Goal: Entertainment & Leisure: Consume media (video, audio)

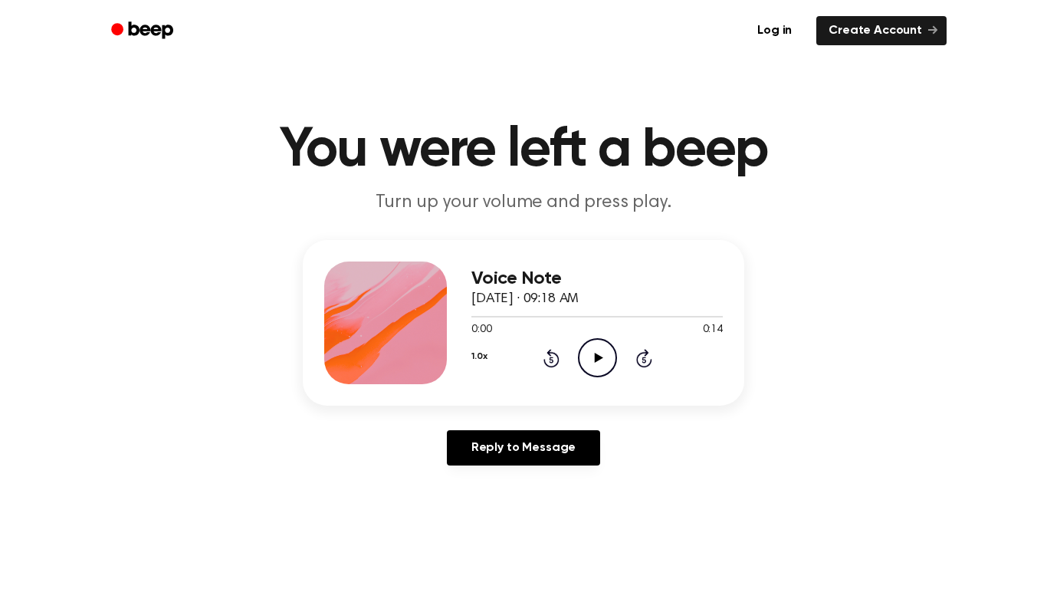
click at [595, 363] on icon "Play Audio" at bounding box center [597, 357] width 39 height 39
click at [593, 364] on icon "Play Audio" at bounding box center [597, 357] width 39 height 39
click at [586, 345] on icon "Play Audio" at bounding box center [597, 357] width 39 height 39
click at [606, 354] on icon "Play Audio" at bounding box center [597, 357] width 39 height 39
drag, startPoint x: 582, startPoint y: 356, endPoint x: 592, endPoint y: 359, distance: 10.2
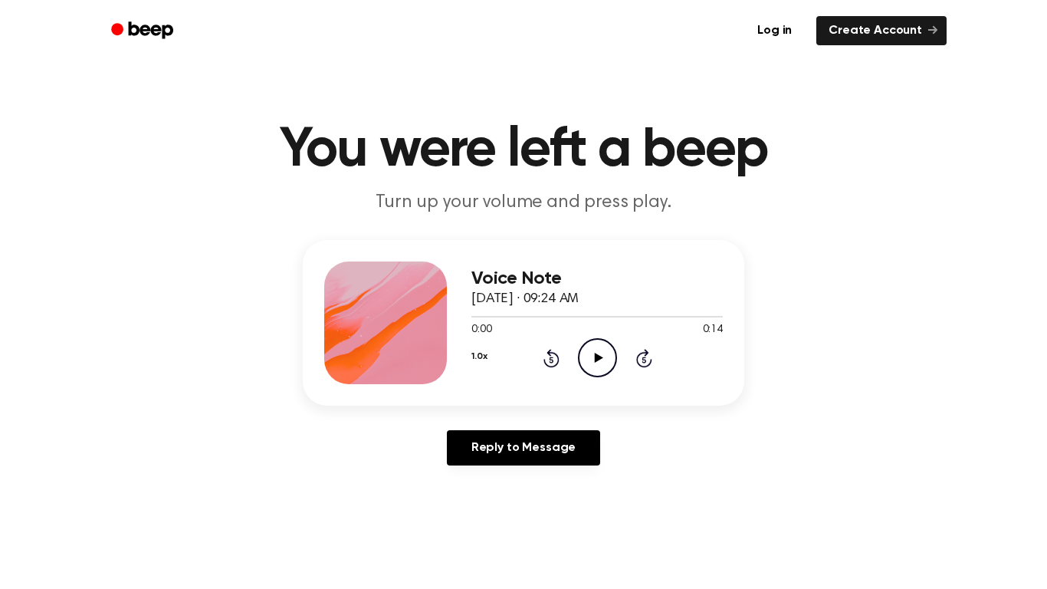
click at [592, 359] on icon "Play Audio" at bounding box center [597, 357] width 39 height 39
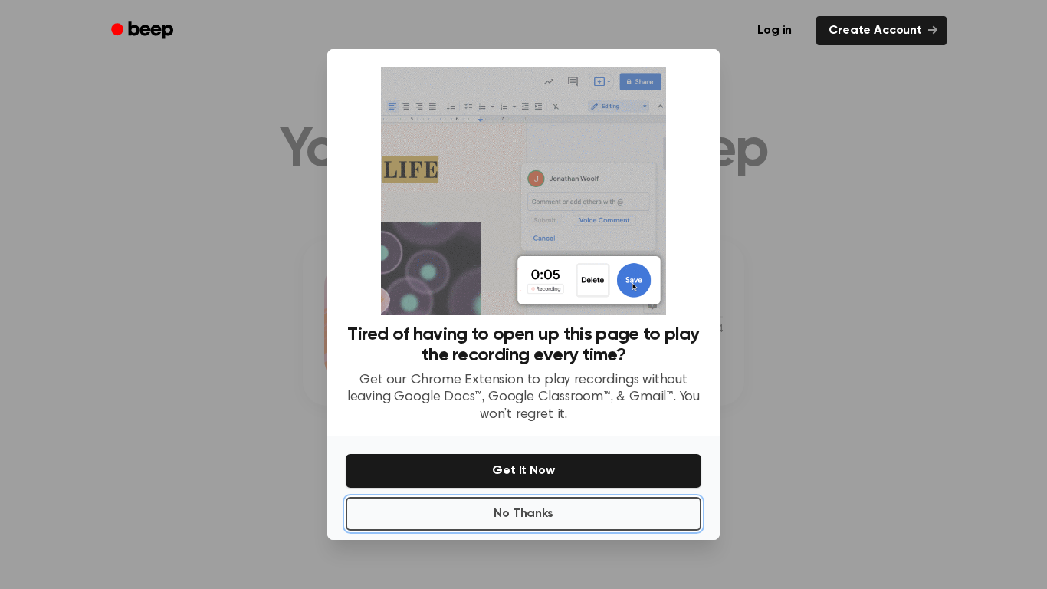
drag, startPoint x: 553, startPoint y: 515, endPoint x: 578, endPoint y: 488, distance: 36.9
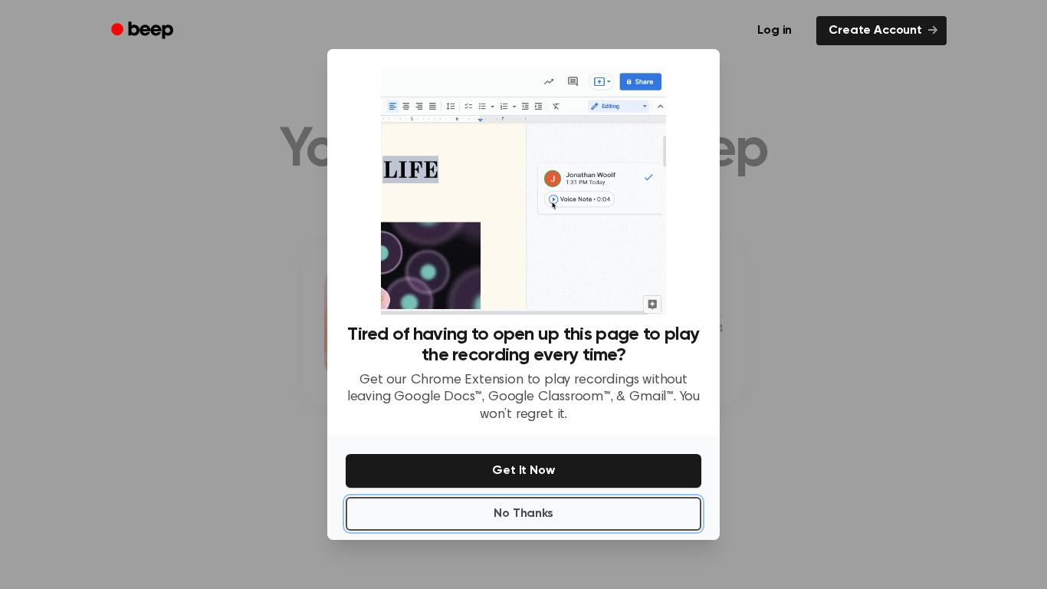
click at [556, 515] on button "No Thanks" at bounding box center [524, 514] width 356 height 34
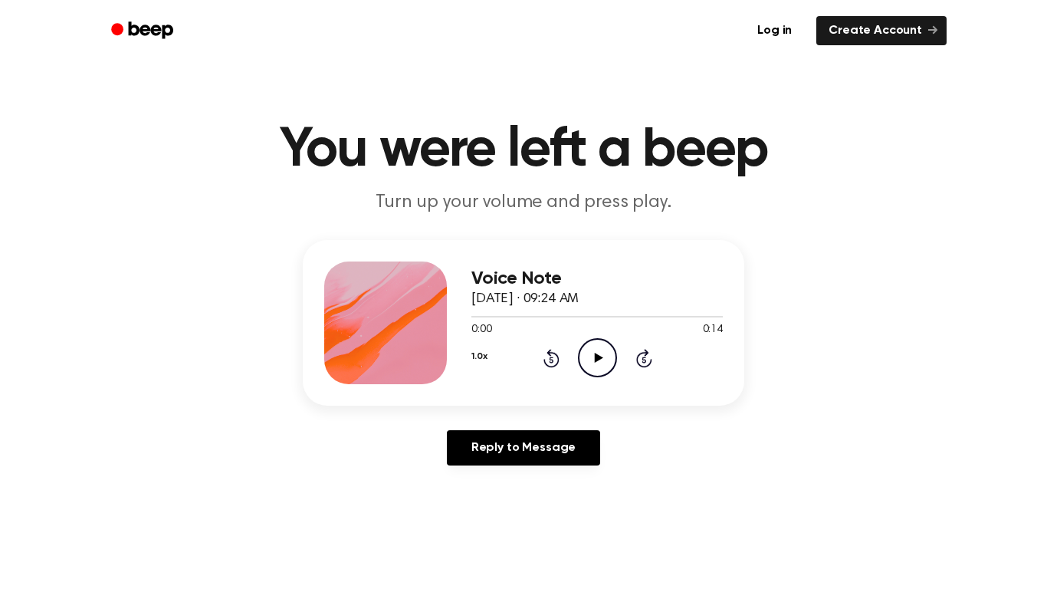
click at [603, 362] on icon "Play Audio" at bounding box center [597, 357] width 39 height 39
